Goal: Information Seeking & Learning: Learn about a topic

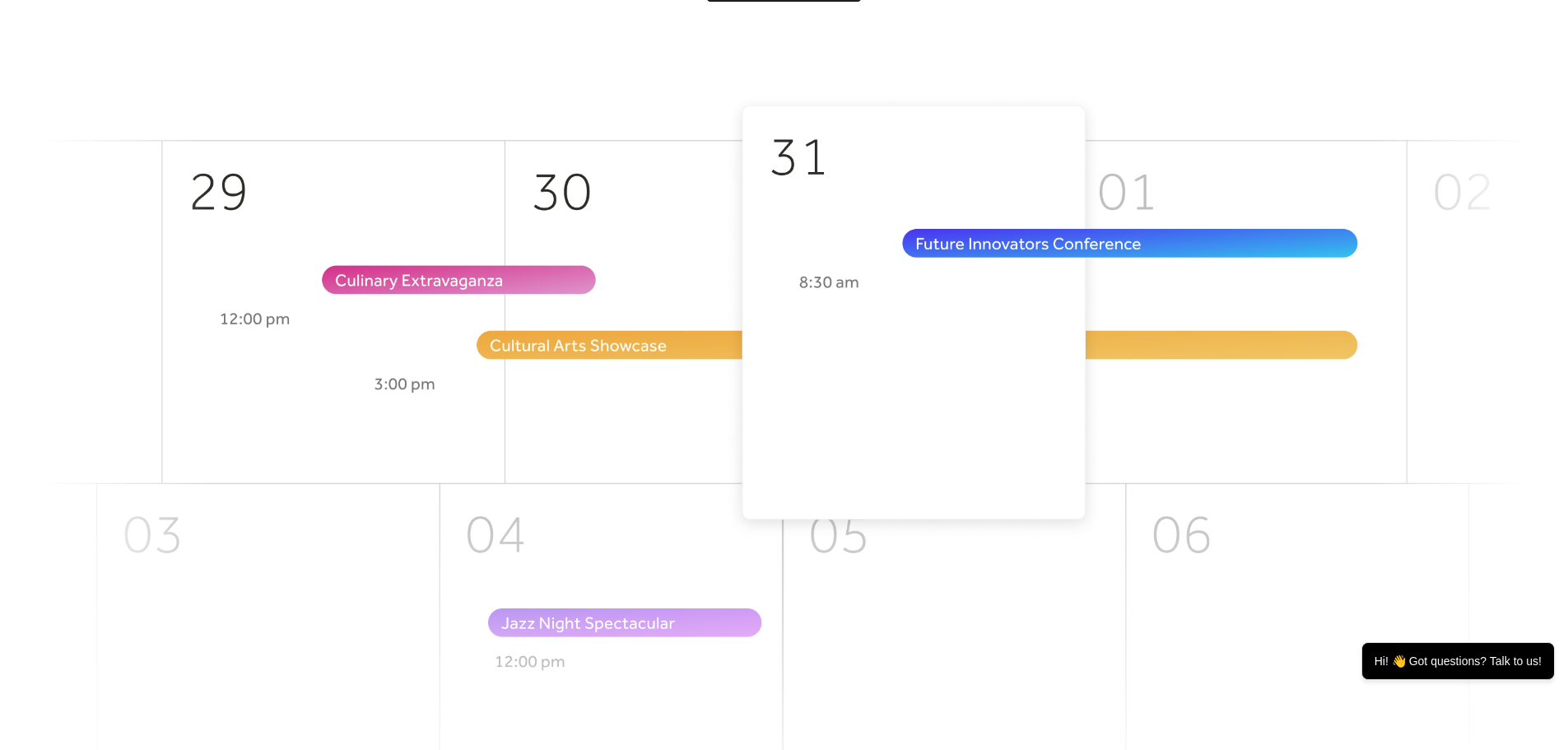
scroll to position [247, 0]
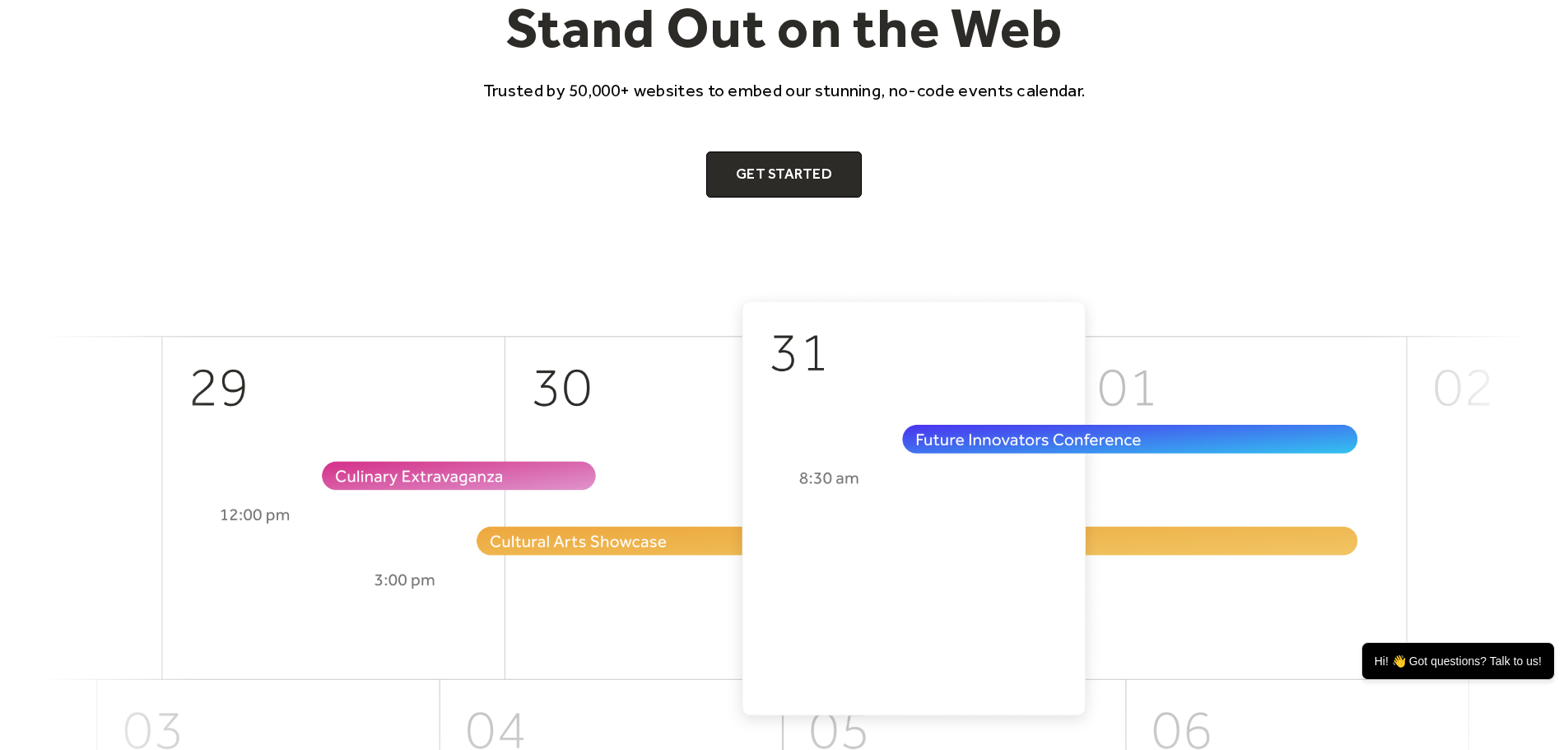
click at [893, 488] on img at bounding box center [784, 656] width 1481 height 733
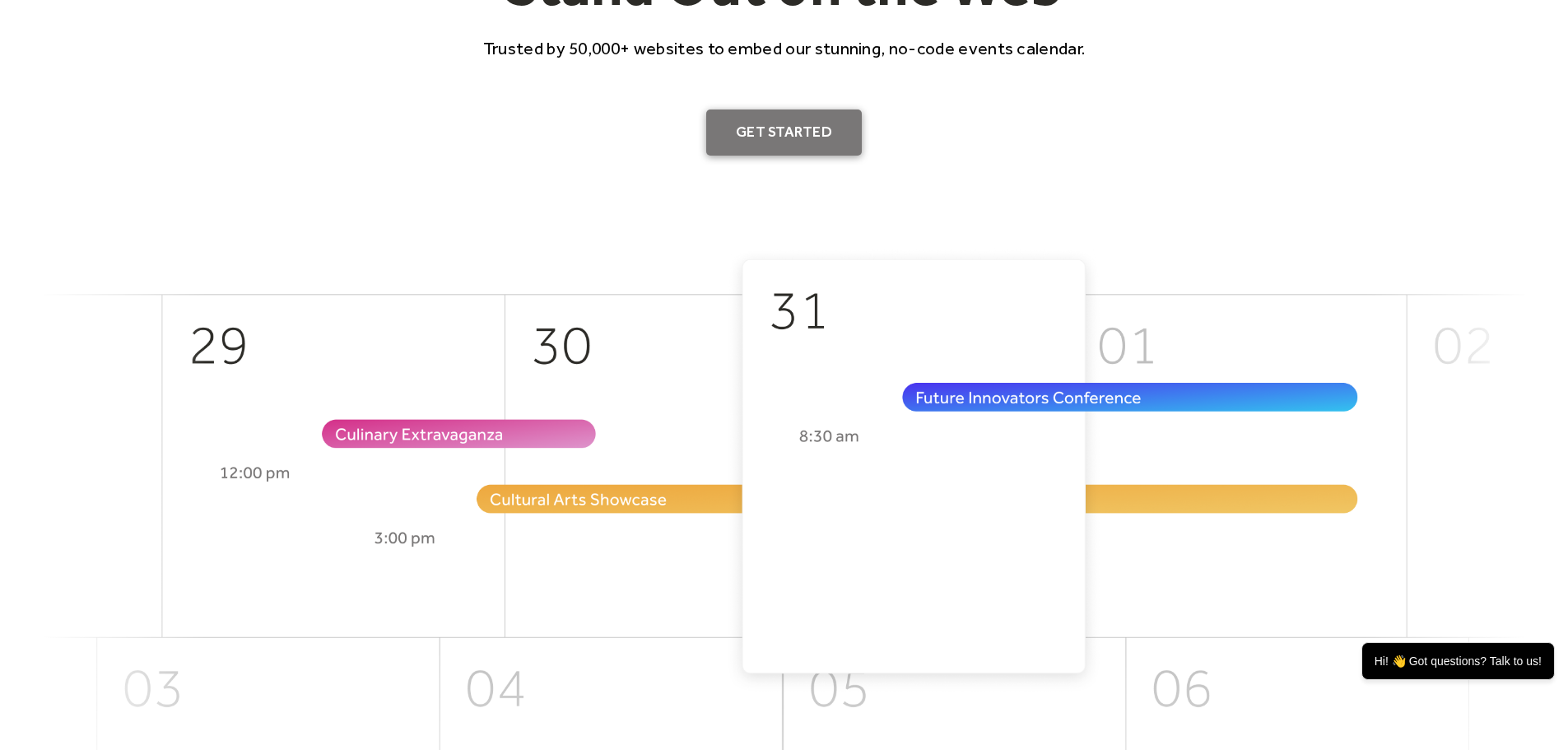
scroll to position [82, 0]
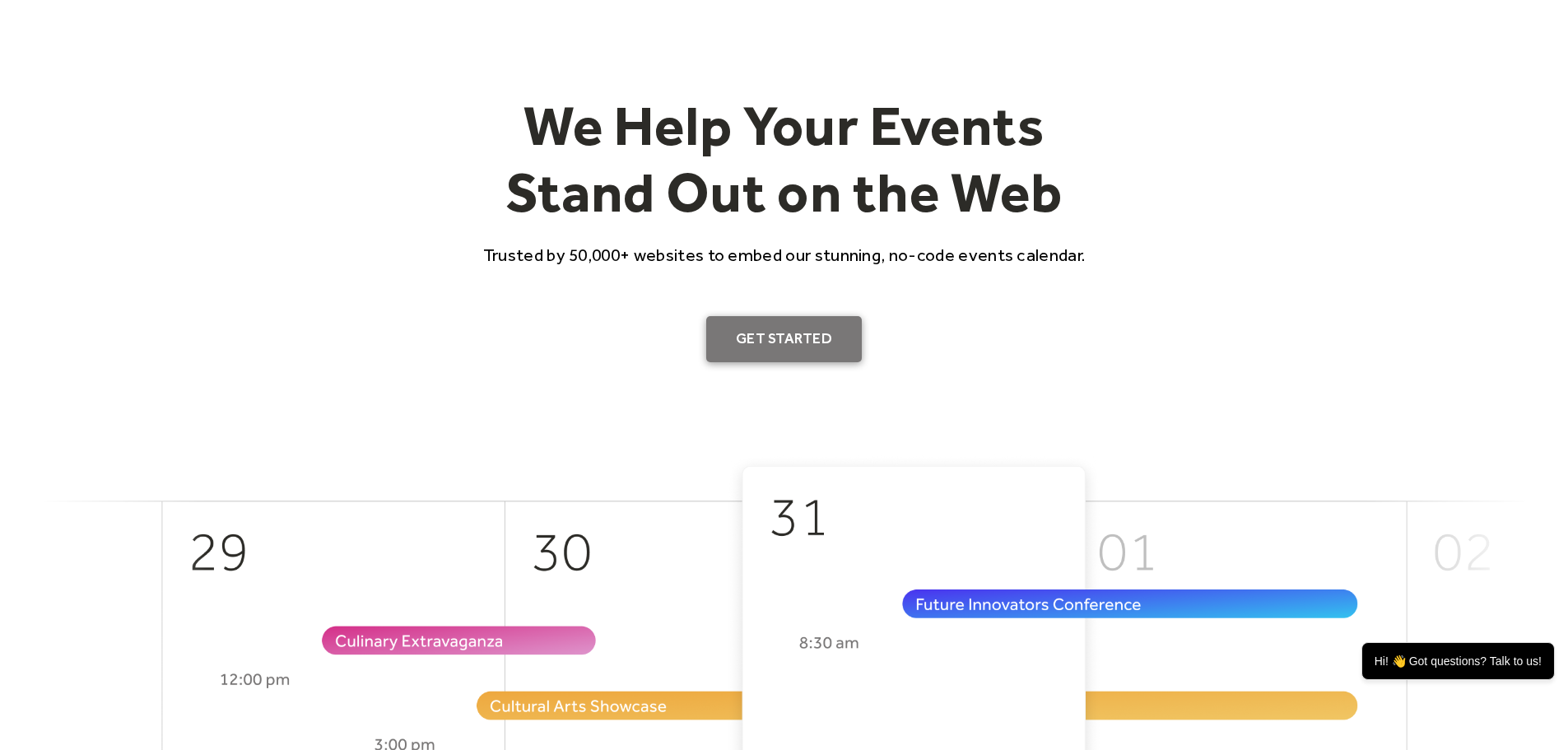
click at [790, 327] on link "Get Started" at bounding box center [784, 339] width 155 height 46
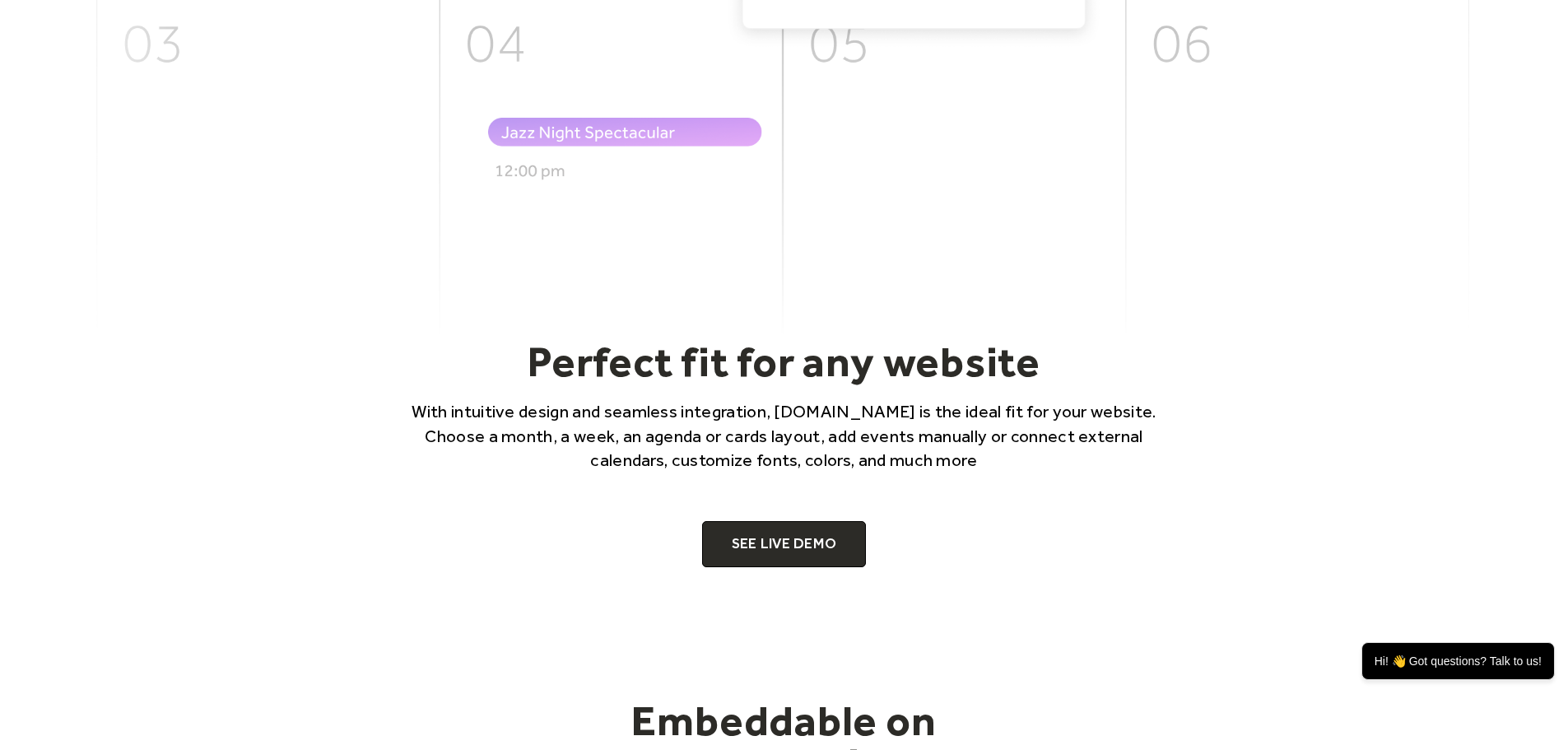
scroll to position [1234, 0]
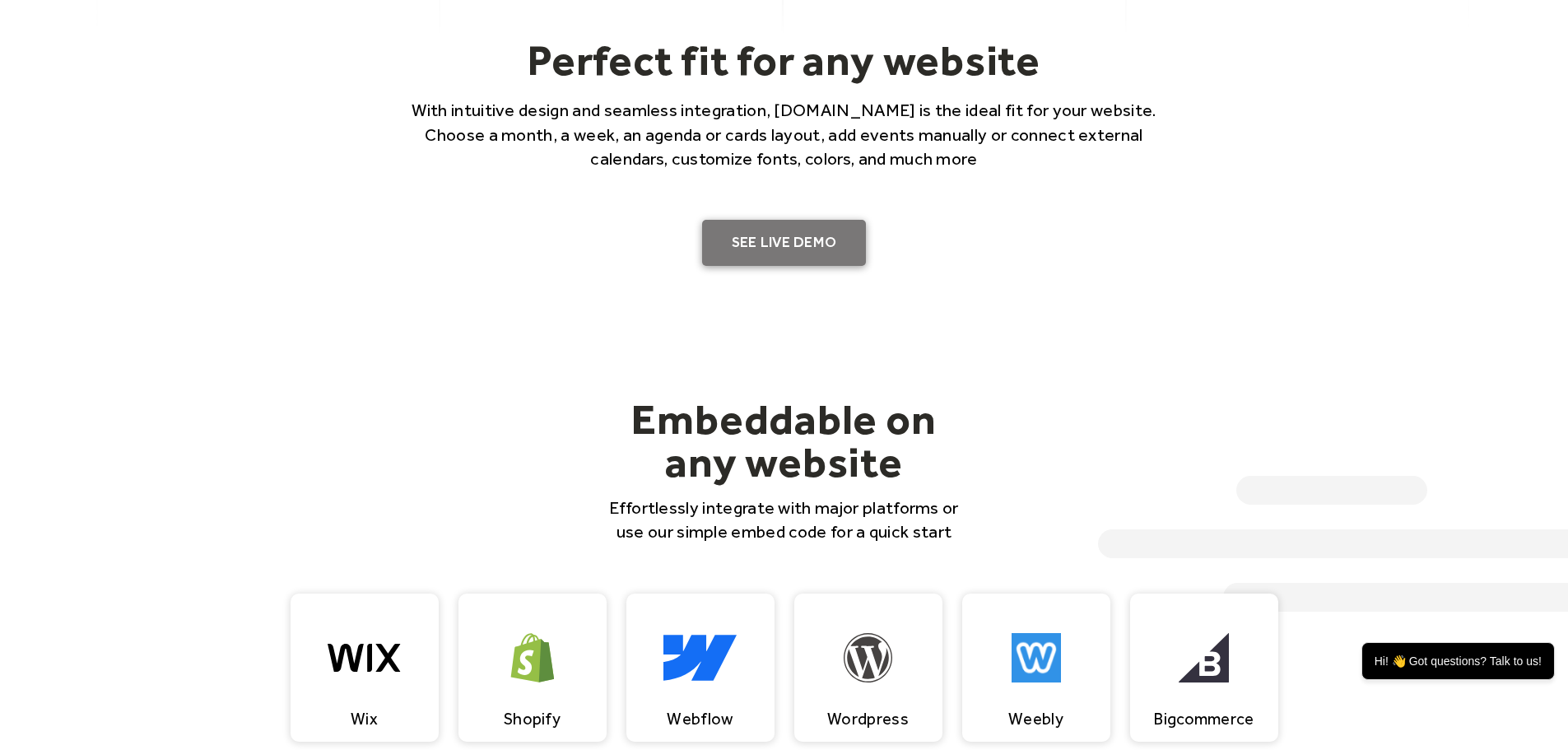
click at [816, 261] on link "SEE LIVE DEMO" at bounding box center [784, 242] width 164 height 46
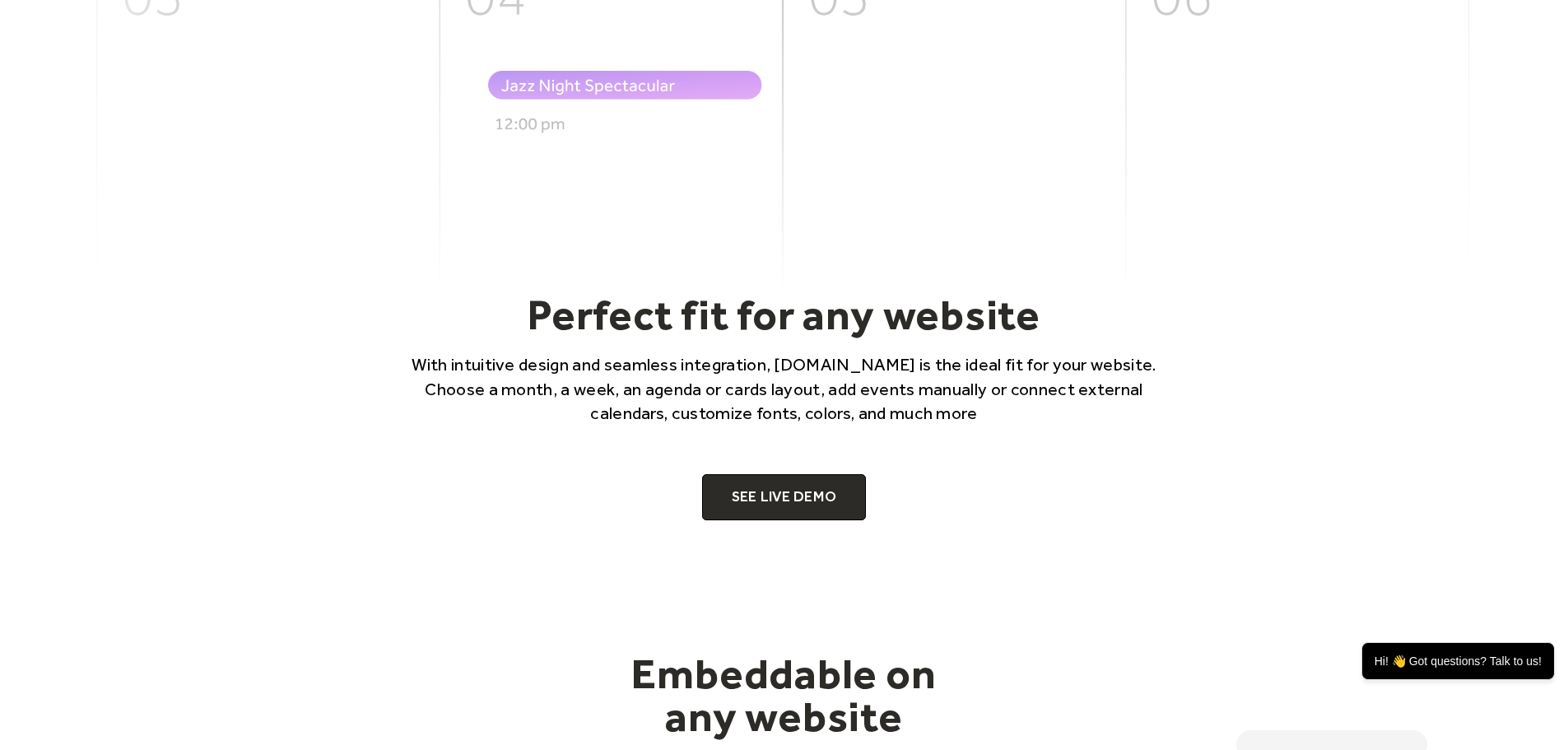
scroll to position [988, 0]
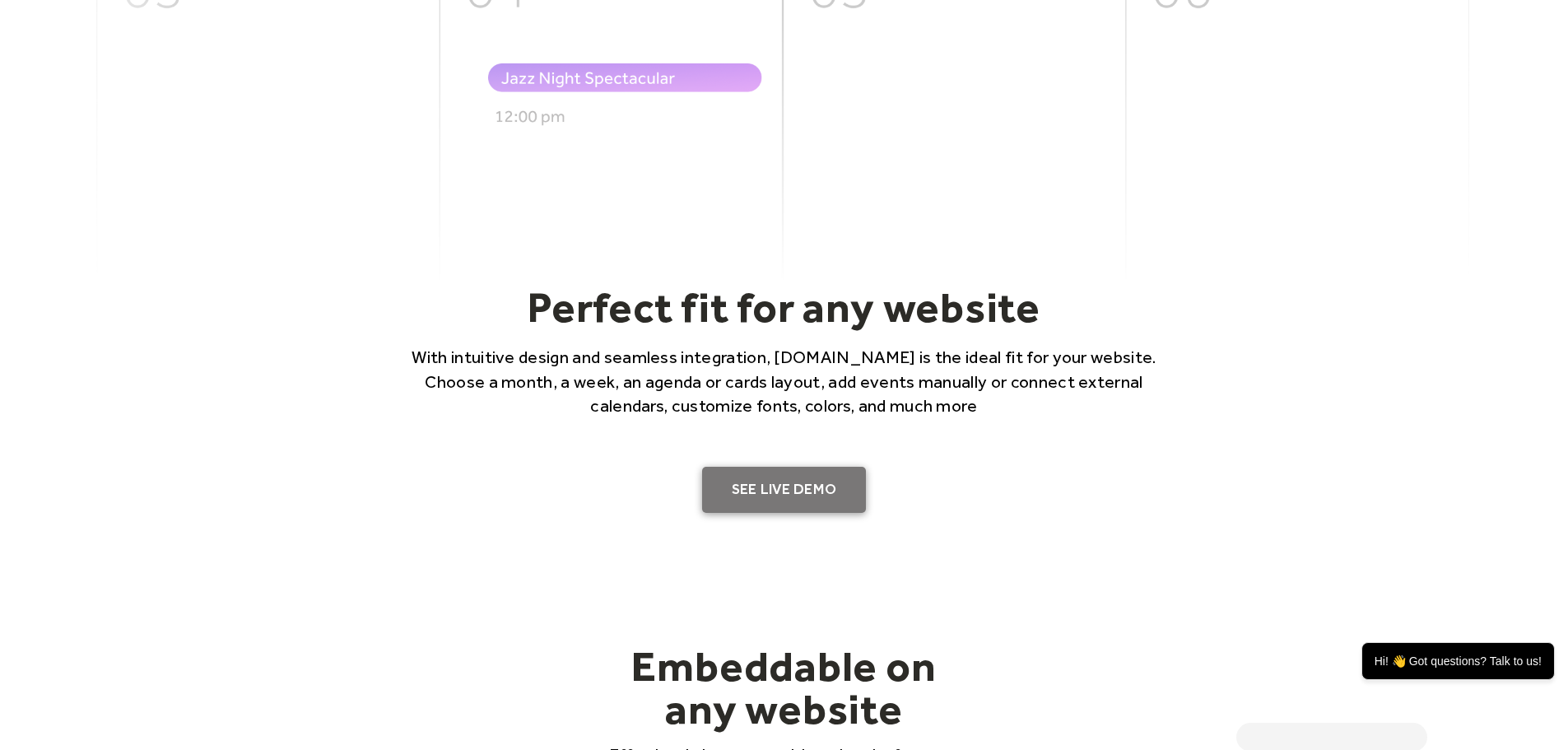
click at [809, 470] on link "SEE LIVE DEMO" at bounding box center [784, 490] width 164 height 46
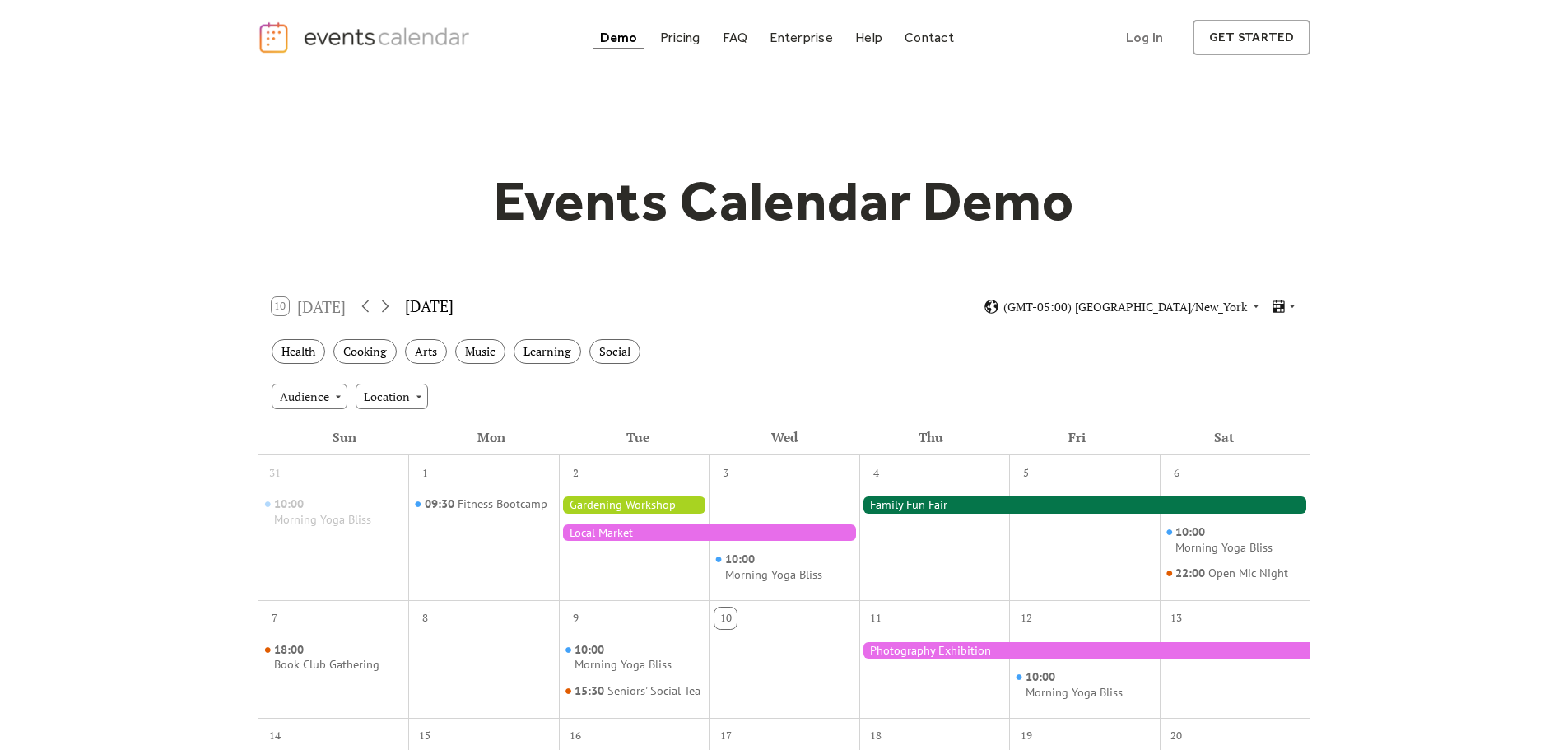
click at [151, 423] on div "Events Calendar Demo Loading the Events Calendar..." at bounding box center [784, 723] width 1568 height 1296
